Goal: Task Accomplishment & Management: Manage account settings

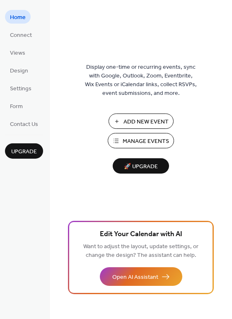
click at [144, 138] on span "Manage Events" at bounding box center [146, 141] width 46 height 9
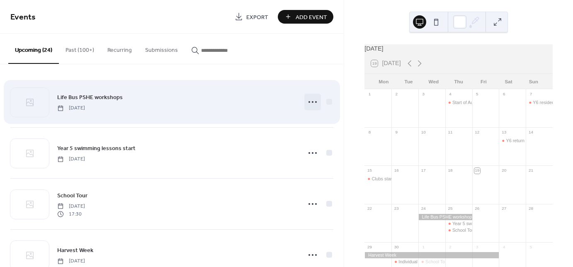
click at [309, 102] on icon at bounding box center [312, 101] width 13 height 13
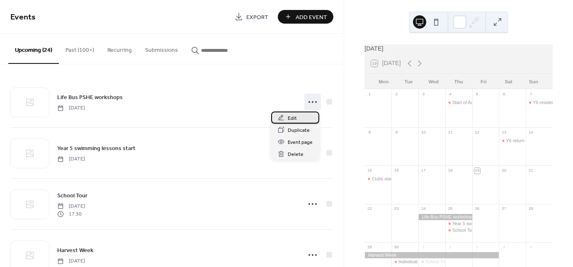
click at [296, 117] on div "Edit" at bounding box center [295, 117] width 48 height 12
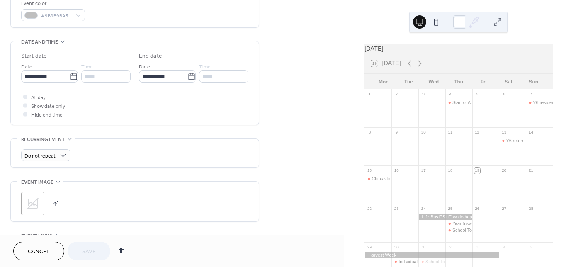
scroll to position [232, 0]
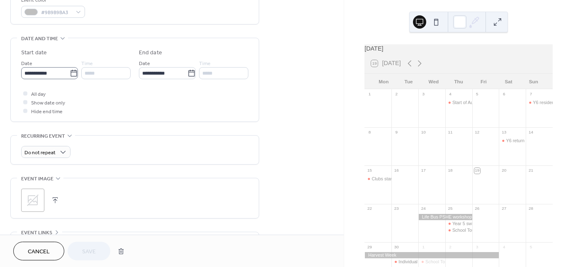
click at [72, 72] on icon at bounding box center [74, 73] width 8 height 8
click at [70, 72] on input "**********" at bounding box center [45, 73] width 48 height 12
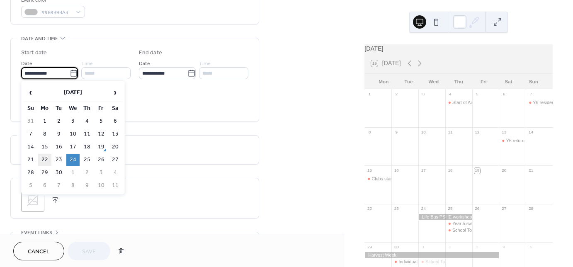
click at [45, 157] on td "22" at bounding box center [44, 160] width 13 height 12
type input "**********"
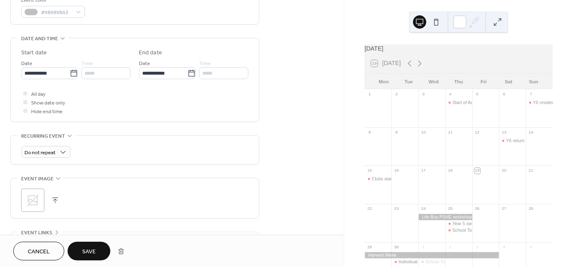
click at [85, 248] on span "Save" at bounding box center [89, 251] width 14 height 9
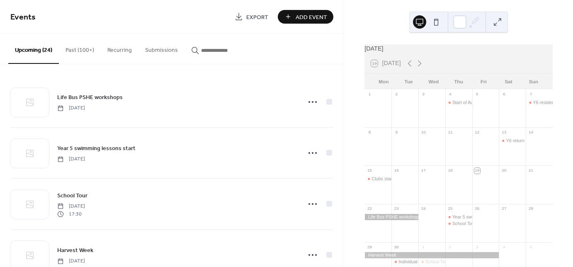
click at [391, 220] on div at bounding box center [391, 217] width 54 height 6
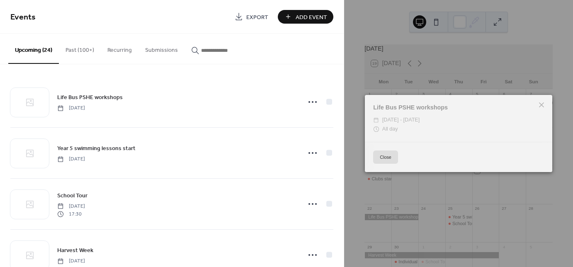
click at [382, 160] on button "Close" at bounding box center [385, 156] width 25 height 13
